Goal: Find specific page/section: Find specific page/section

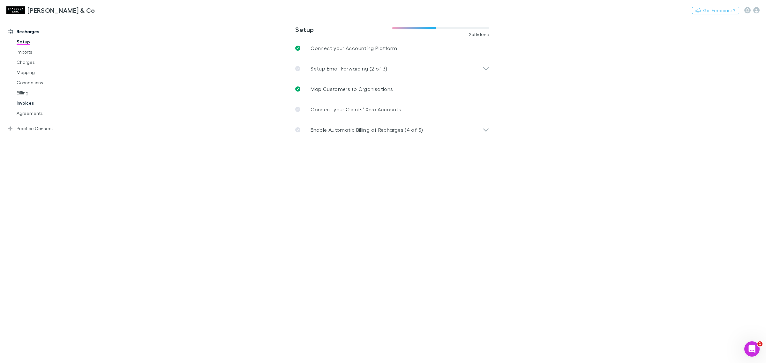
click at [34, 103] on link "Invoices" at bounding box center [50, 103] width 80 height 10
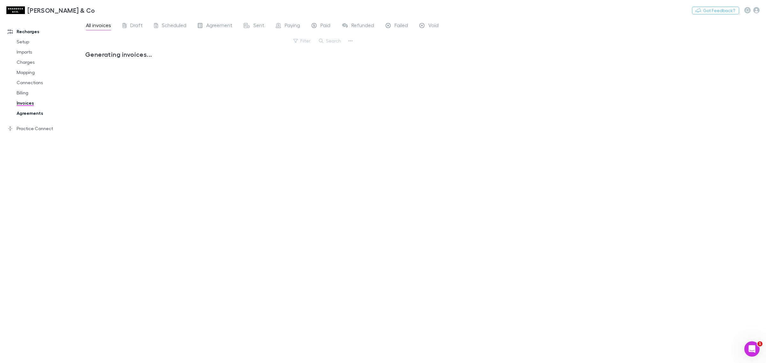
click at [35, 111] on link "Agreements" at bounding box center [50, 113] width 80 height 10
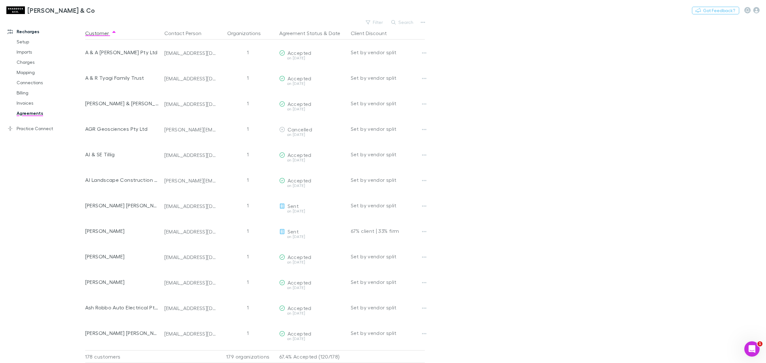
click at [32, 118] on link "Agreements" at bounding box center [50, 113] width 80 height 10
click at [401, 21] on button "Search" at bounding box center [402, 23] width 29 height 8
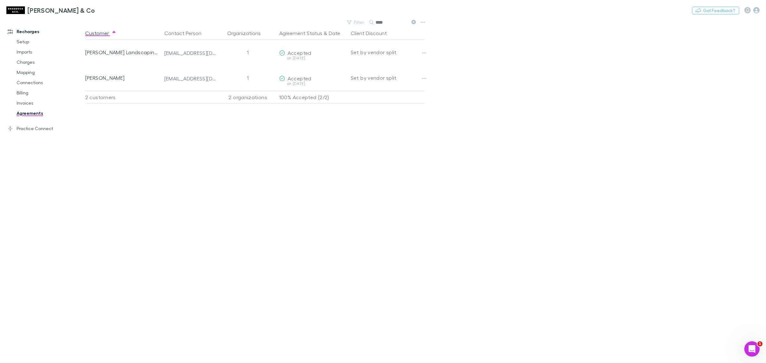
drag, startPoint x: 391, startPoint y: 25, endPoint x: 371, endPoint y: 18, distance: 21.8
click at [371, 18] on div "[PERSON_NAME] & Co Nothing Got Feedback? Recharges Setup Imports Charges Mappin…" at bounding box center [383, 181] width 766 height 363
type input "*"
